Goal: Task Accomplishment & Management: Use online tool/utility

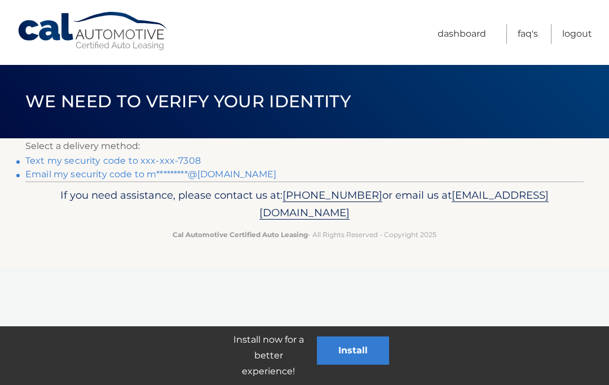
click at [194, 159] on link "Text my security code to xxx-xxx-7308" at bounding box center [112, 160] width 175 height 11
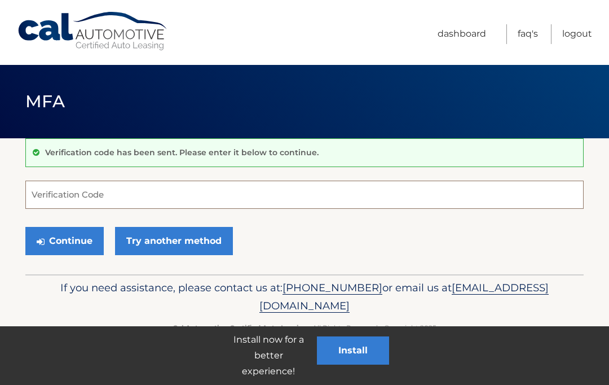
click at [151, 203] on input "Verification Code" at bounding box center [304, 195] width 559 height 28
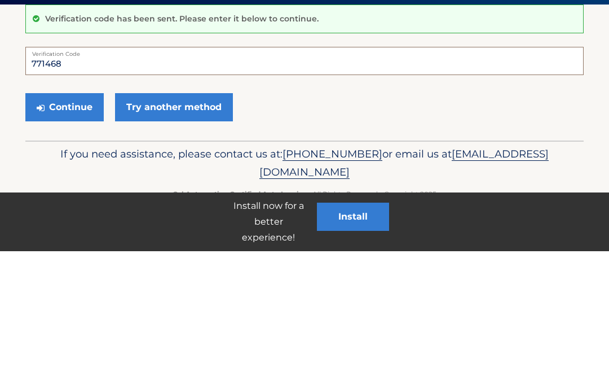
type input "771468"
click at [76, 227] on button "Continue" at bounding box center [64, 241] width 78 height 28
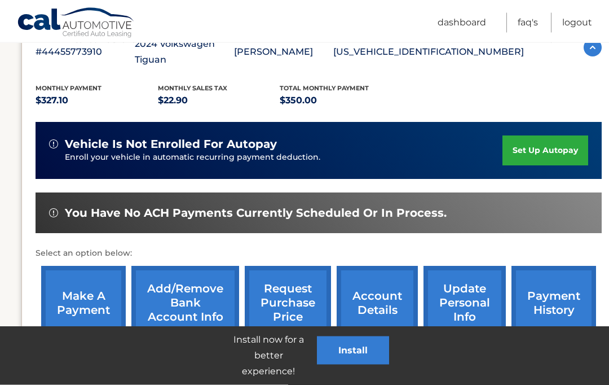
scroll to position [221, 4]
click at [85, 286] on link "make a payment" at bounding box center [83, 303] width 85 height 74
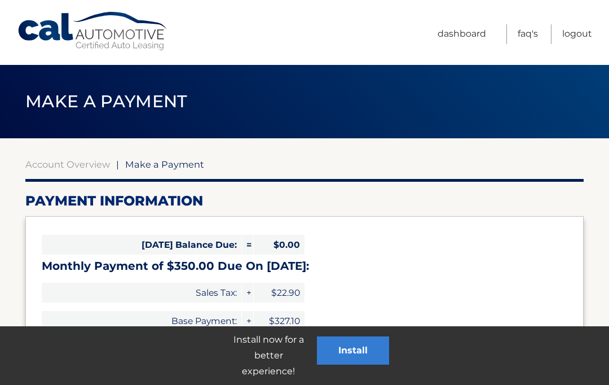
select select "ZjVmOTE0Y2MtNzcyOC00MmQ0LWE0NjktNTkxNDUzODJjNGFl"
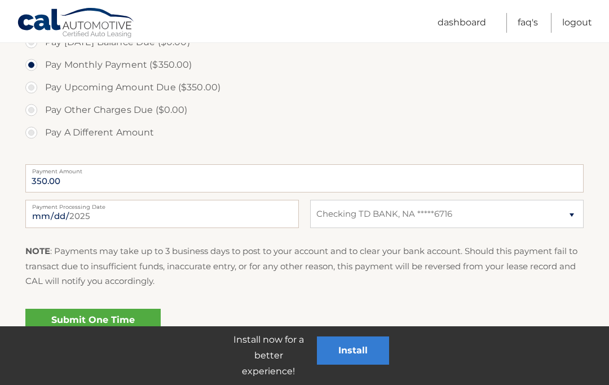
scroll to position [371, 0]
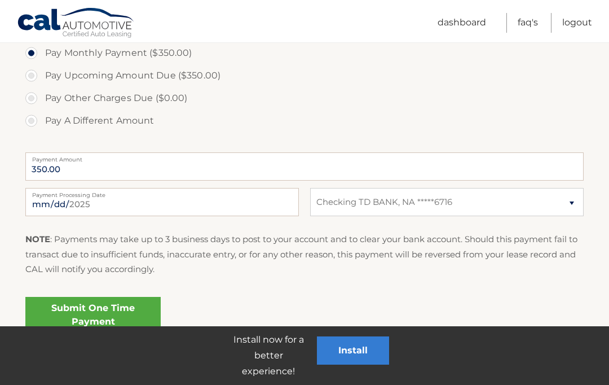
click at [114, 311] on link "Submit One Time Payment" at bounding box center [92, 315] width 135 height 36
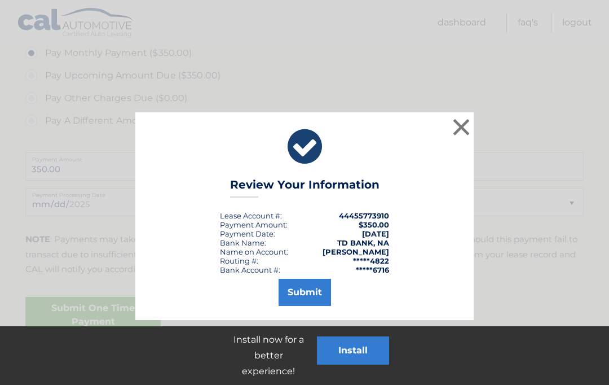
click at [313, 301] on button "Submit" at bounding box center [305, 292] width 52 height 27
